Goal: Download file/media

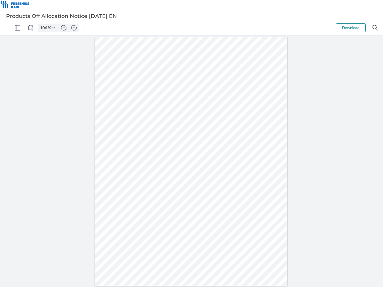
click at [18, 28] on img "Panel" at bounding box center [17, 27] width 5 height 5
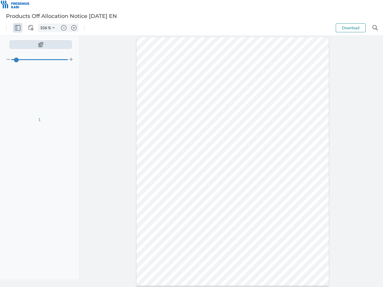
click at [31, 28] on img "View Controls" at bounding box center [30, 27] width 5 height 5
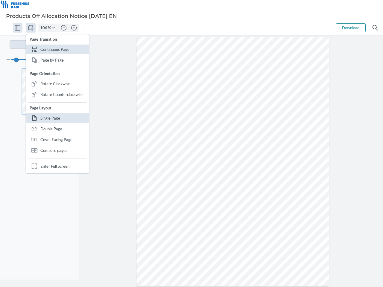
click at [45, 28] on input "106" at bounding box center [43, 27] width 10 height 5
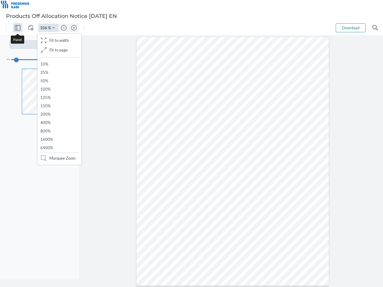
click at [54, 28] on img "Zoom Controls" at bounding box center [53, 28] width 2 height 2
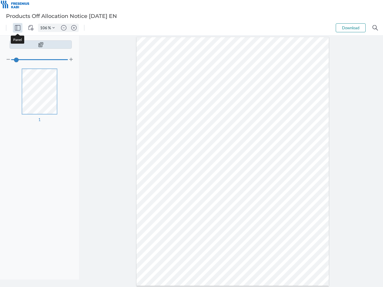
click at [64, 28] on img "Zoom out" at bounding box center [63, 27] width 5 height 5
click at [74, 28] on img "Zoom in" at bounding box center [73, 27] width 5 height 5
type input "106"
click at [351, 28] on button "Download" at bounding box center [351, 27] width 30 height 9
click at [375, 28] on img "Search" at bounding box center [375, 27] width 5 height 5
